Goal: Task Accomplishment & Management: Use online tool/utility

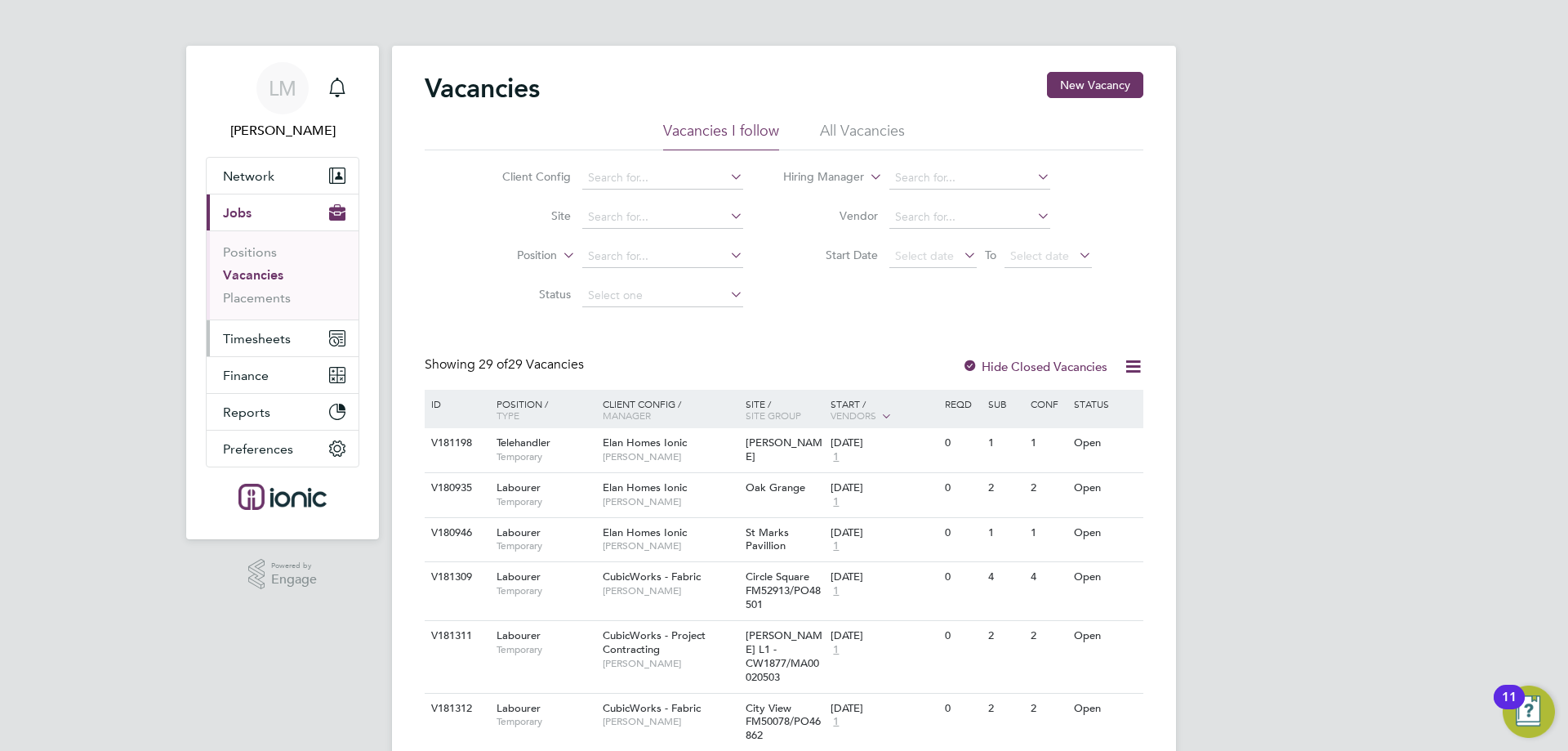
click at [282, 335] on span "Timesheets" at bounding box center [257, 338] width 67 height 15
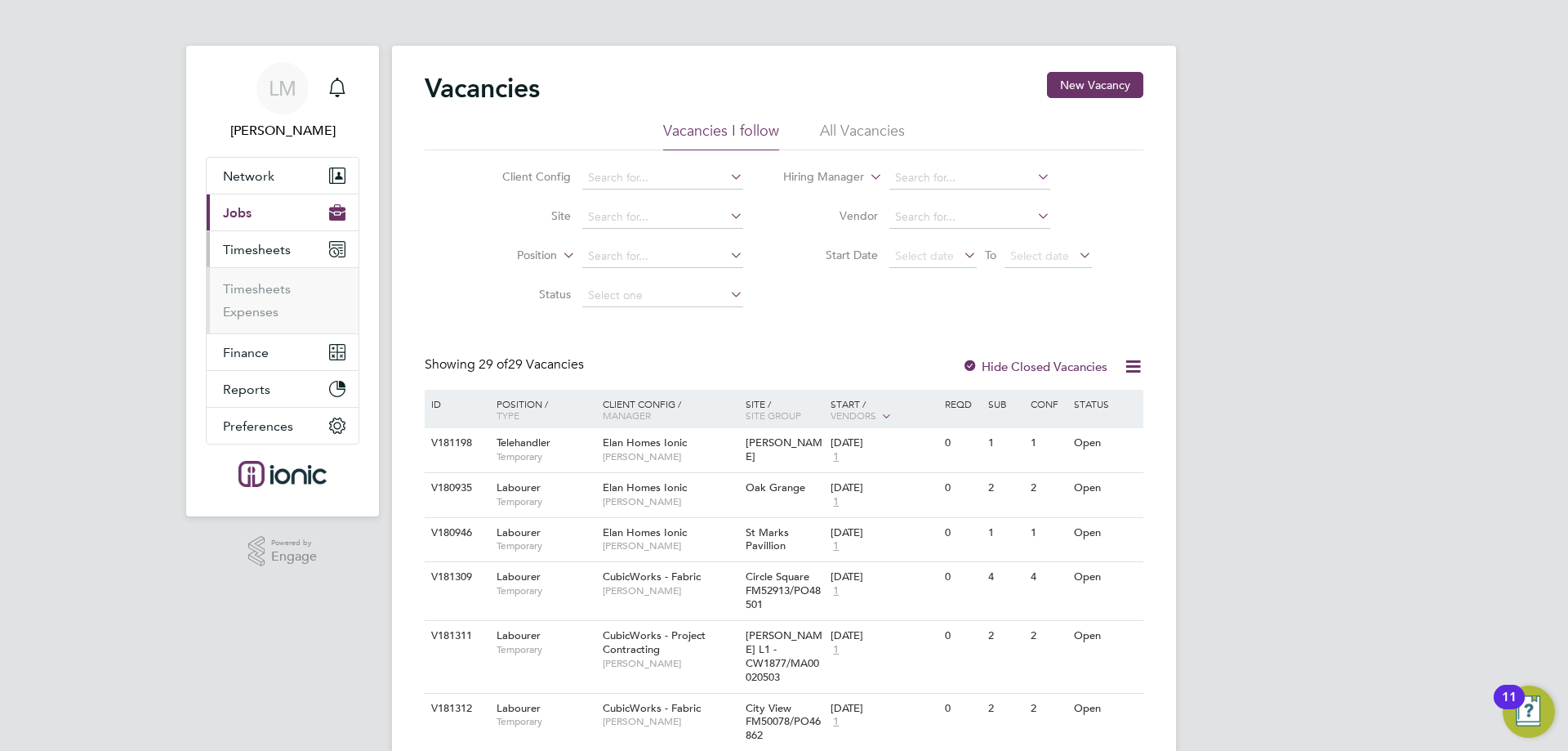
click at [274, 297] on li "Timesheets" at bounding box center [284, 292] width 122 height 23
click at [269, 285] on link "Timesheets" at bounding box center [257, 288] width 67 height 15
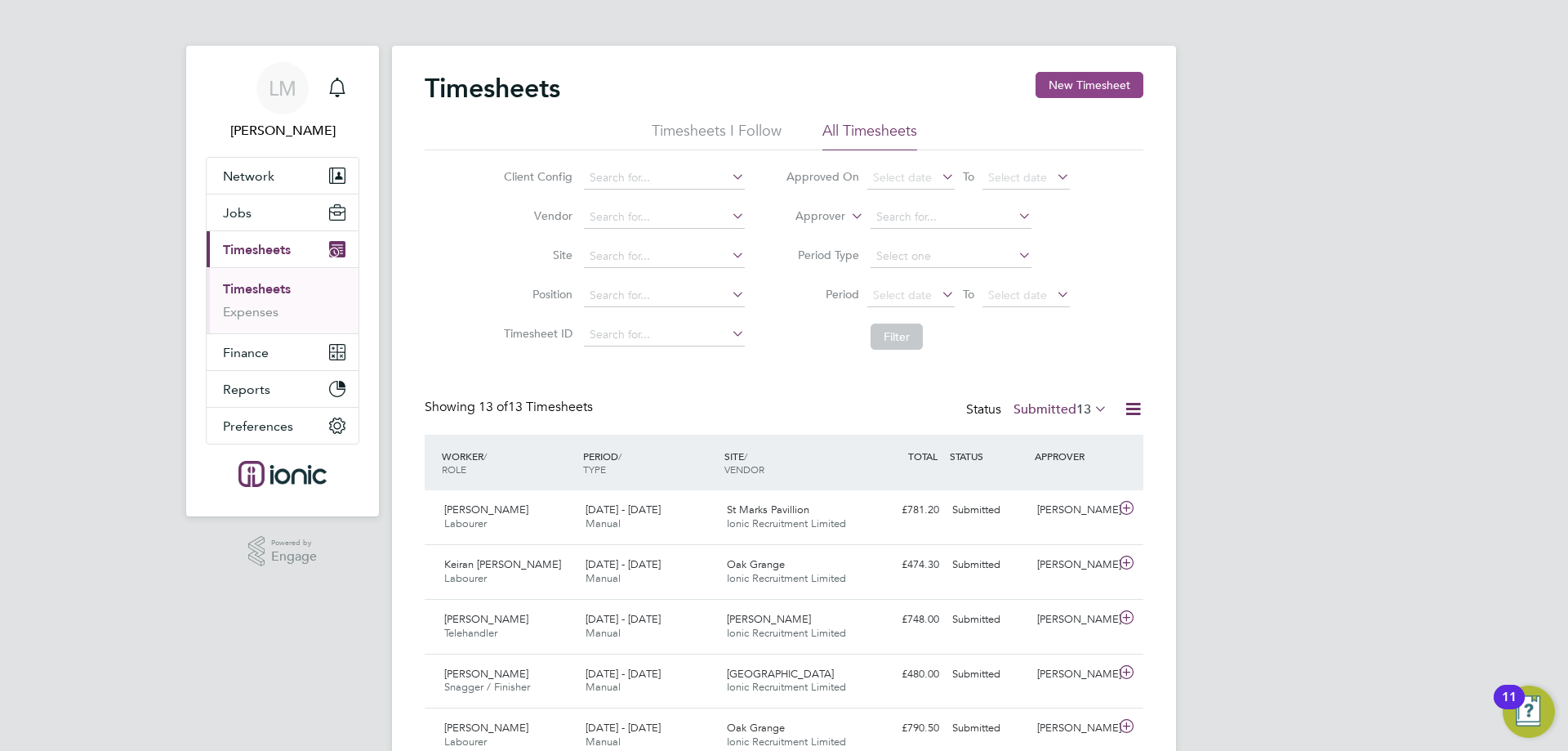
click at [1132, 86] on button "New Timesheet" at bounding box center [1089, 85] width 108 height 26
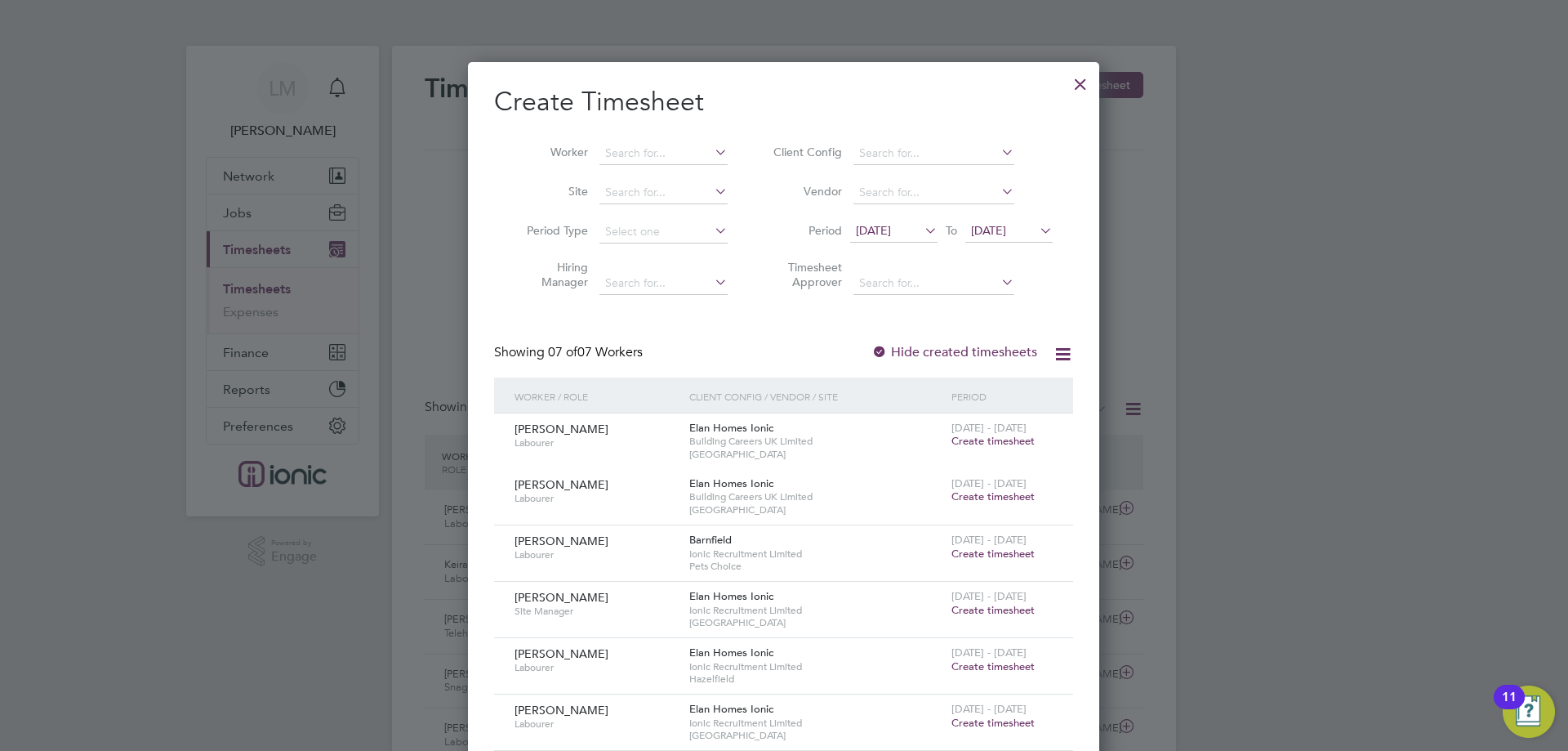
click at [866, 233] on span "[DATE]" at bounding box center [873, 231] width 36 height 15
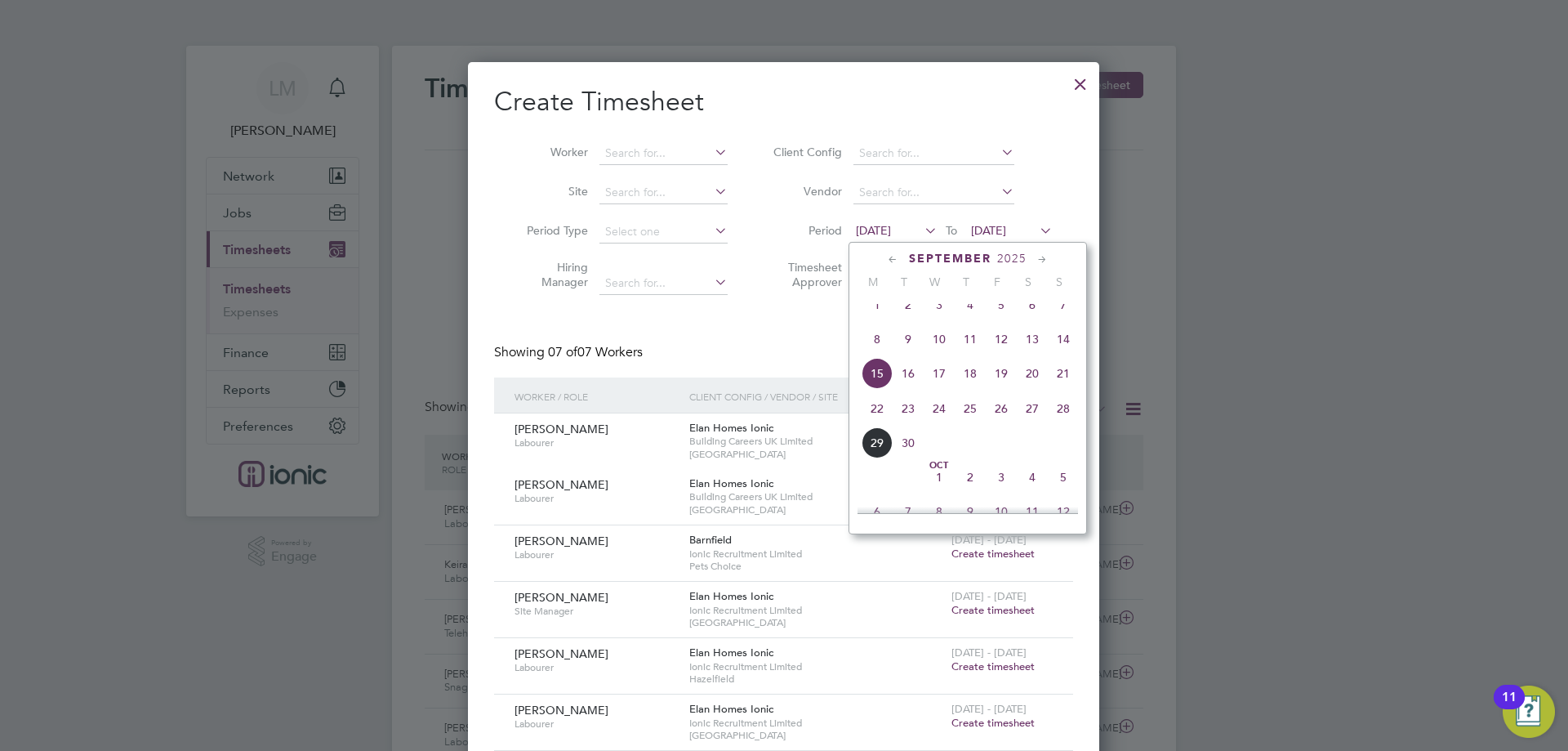
click at [863, 420] on span "22" at bounding box center [876, 408] width 31 height 31
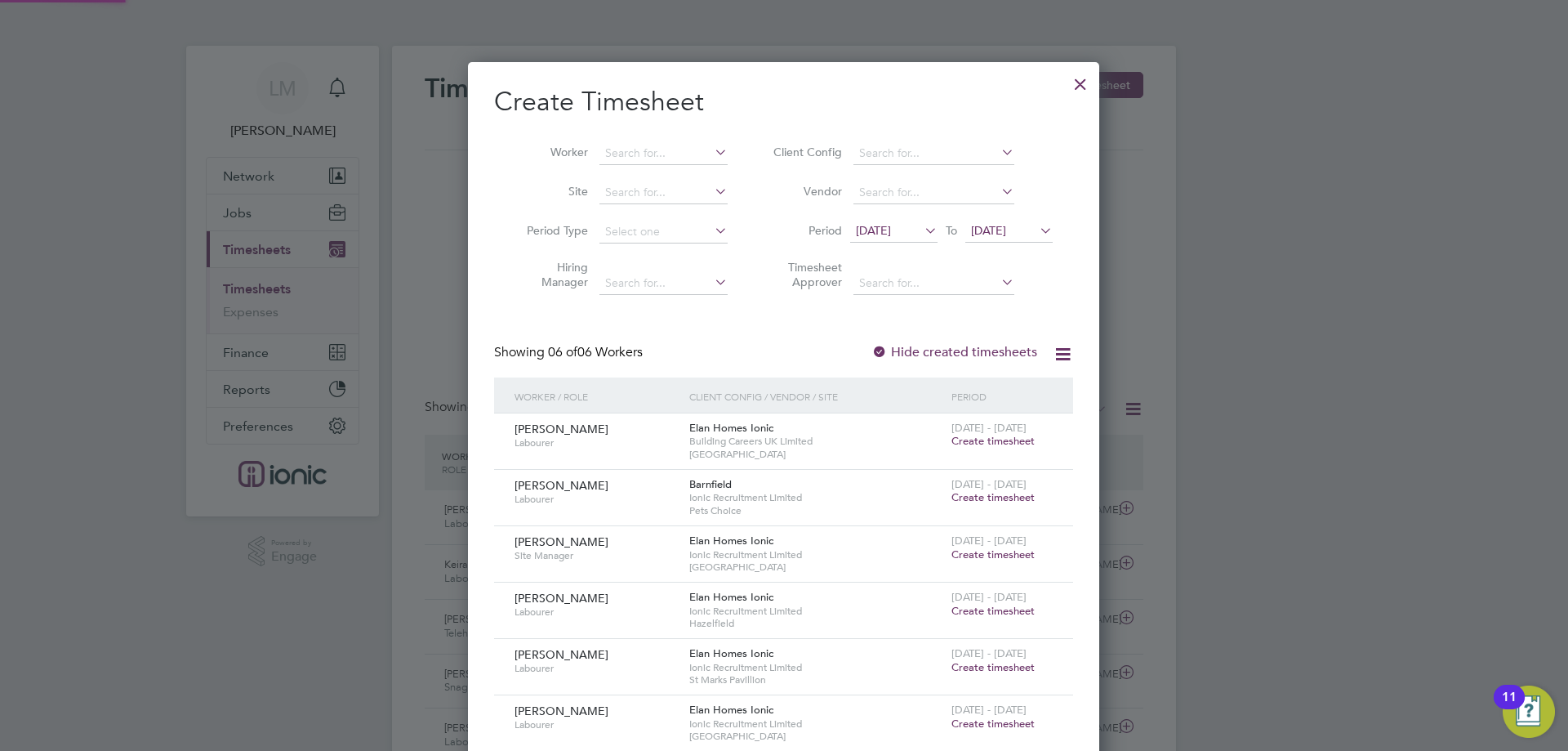
click at [1006, 234] on span "[DATE]" at bounding box center [989, 231] width 36 height 15
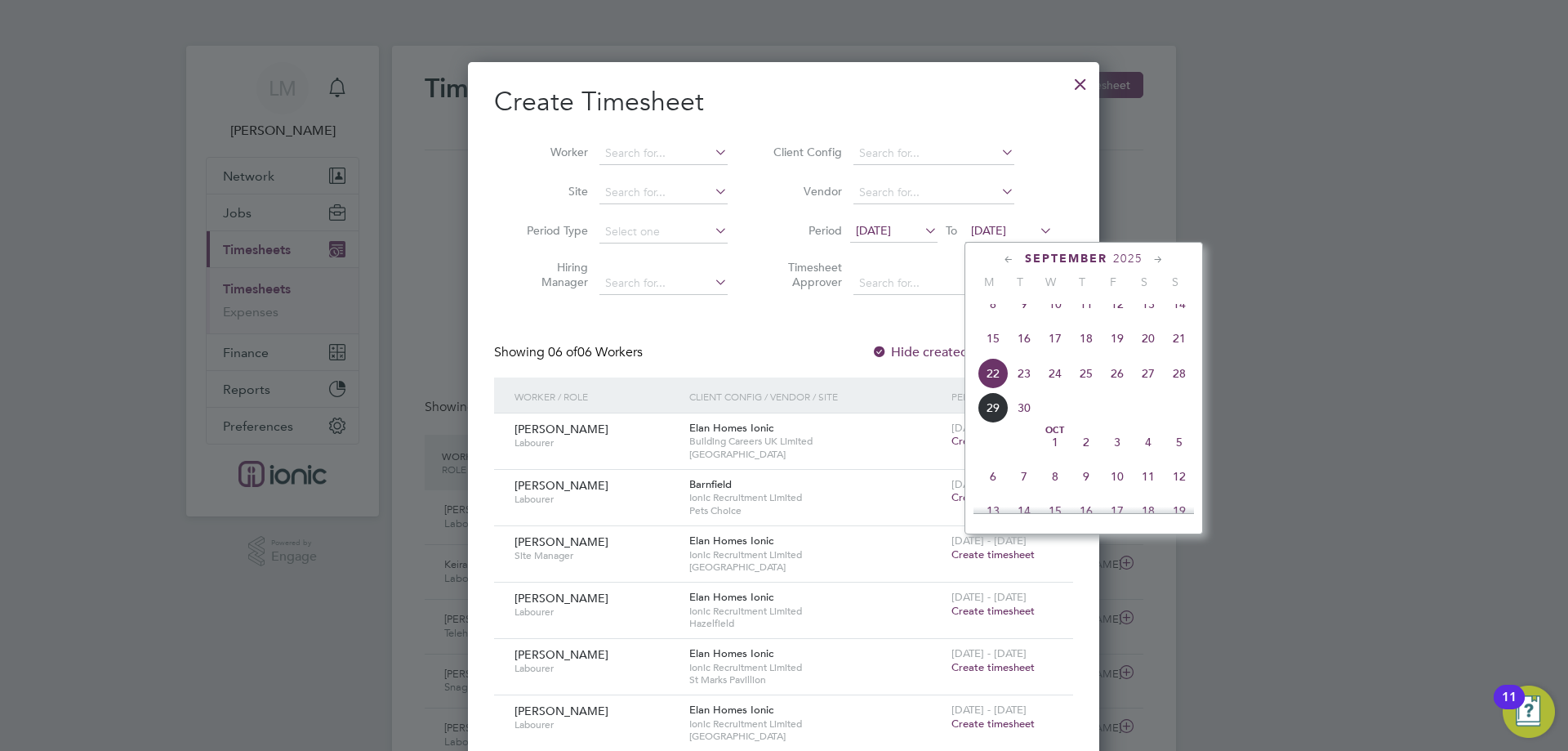
click at [1175, 389] on span "28" at bounding box center [1179, 374] width 31 height 31
